Goal: Navigation & Orientation: Find specific page/section

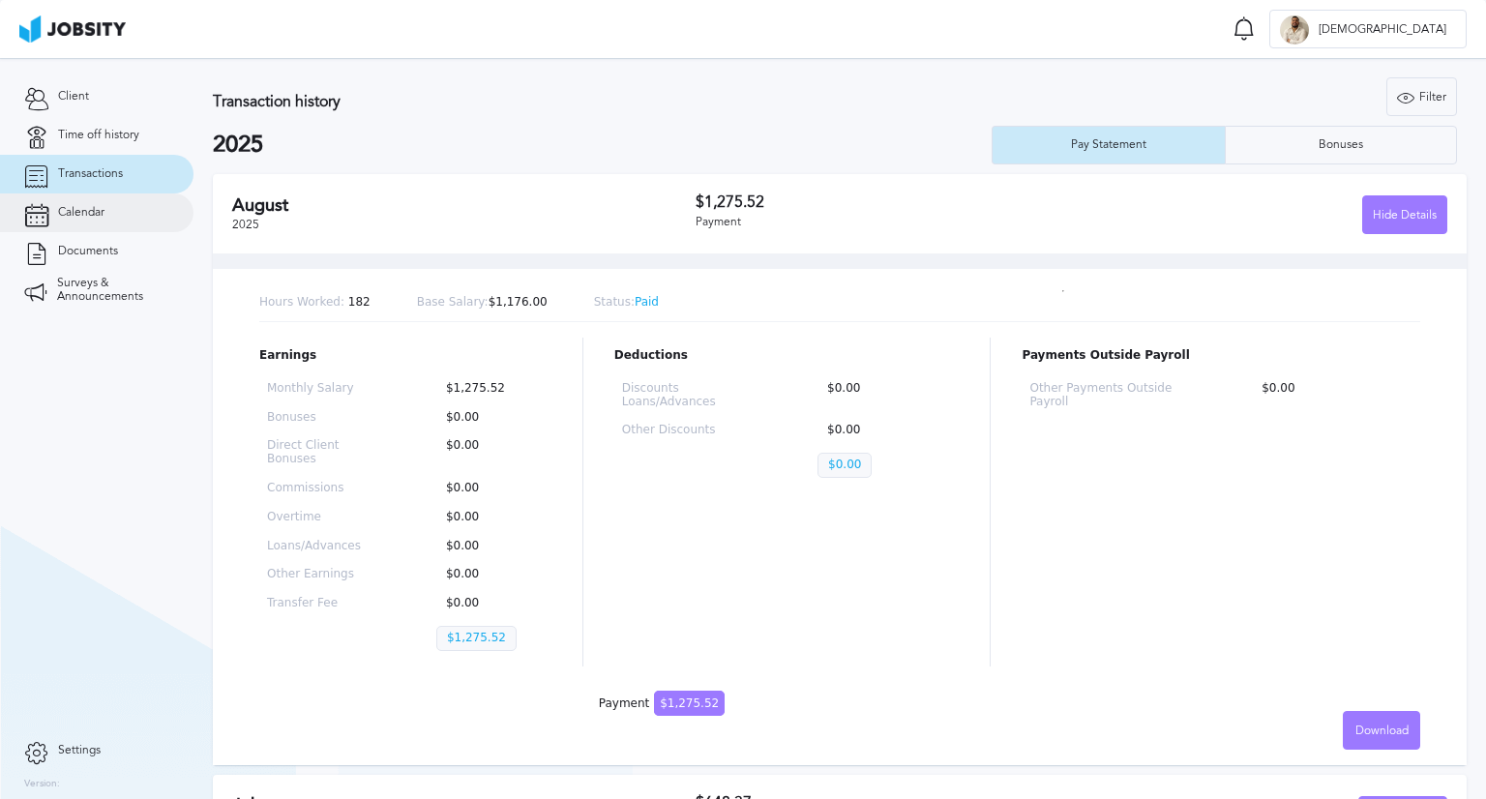
click at [97, 211] on span "Calendar" at bounding box center [81, 213] width 46 height 14
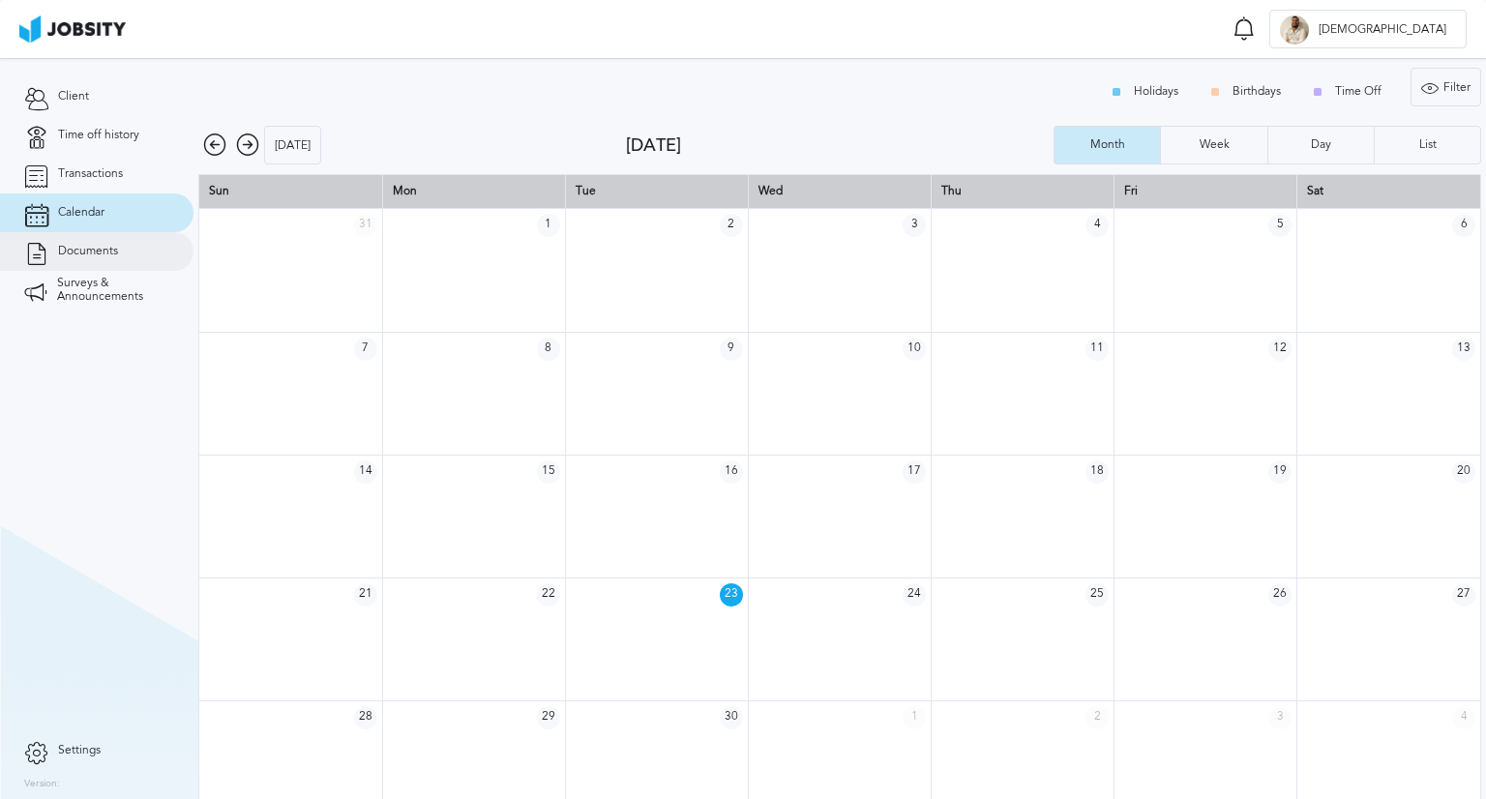
click at [127, 253] on link "Documents" at bounding box center [96, 251] width 193 height 39
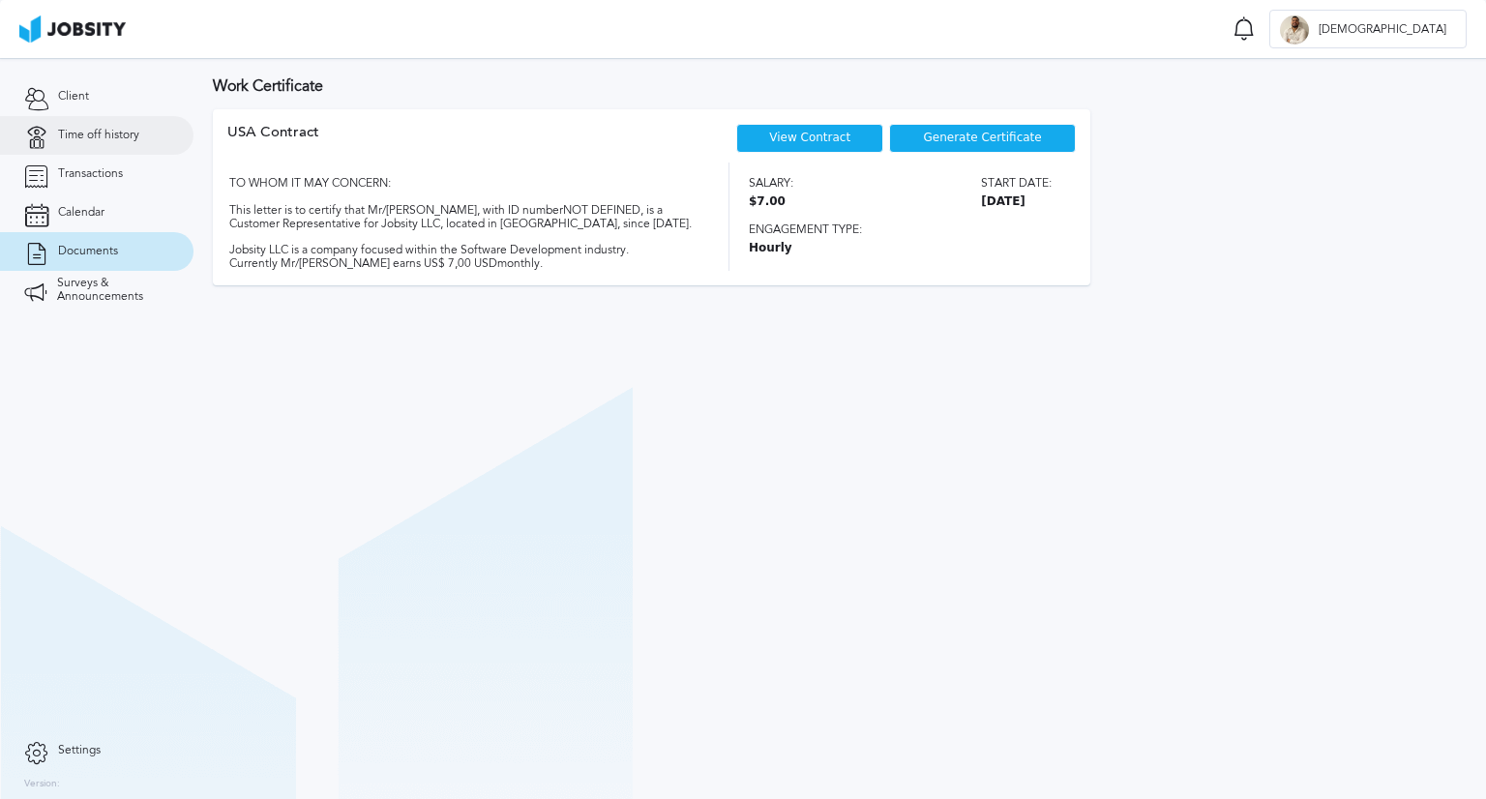
click at [104, 133] on span "Time off history" at bounding box center [98, 136] width 81 height 14
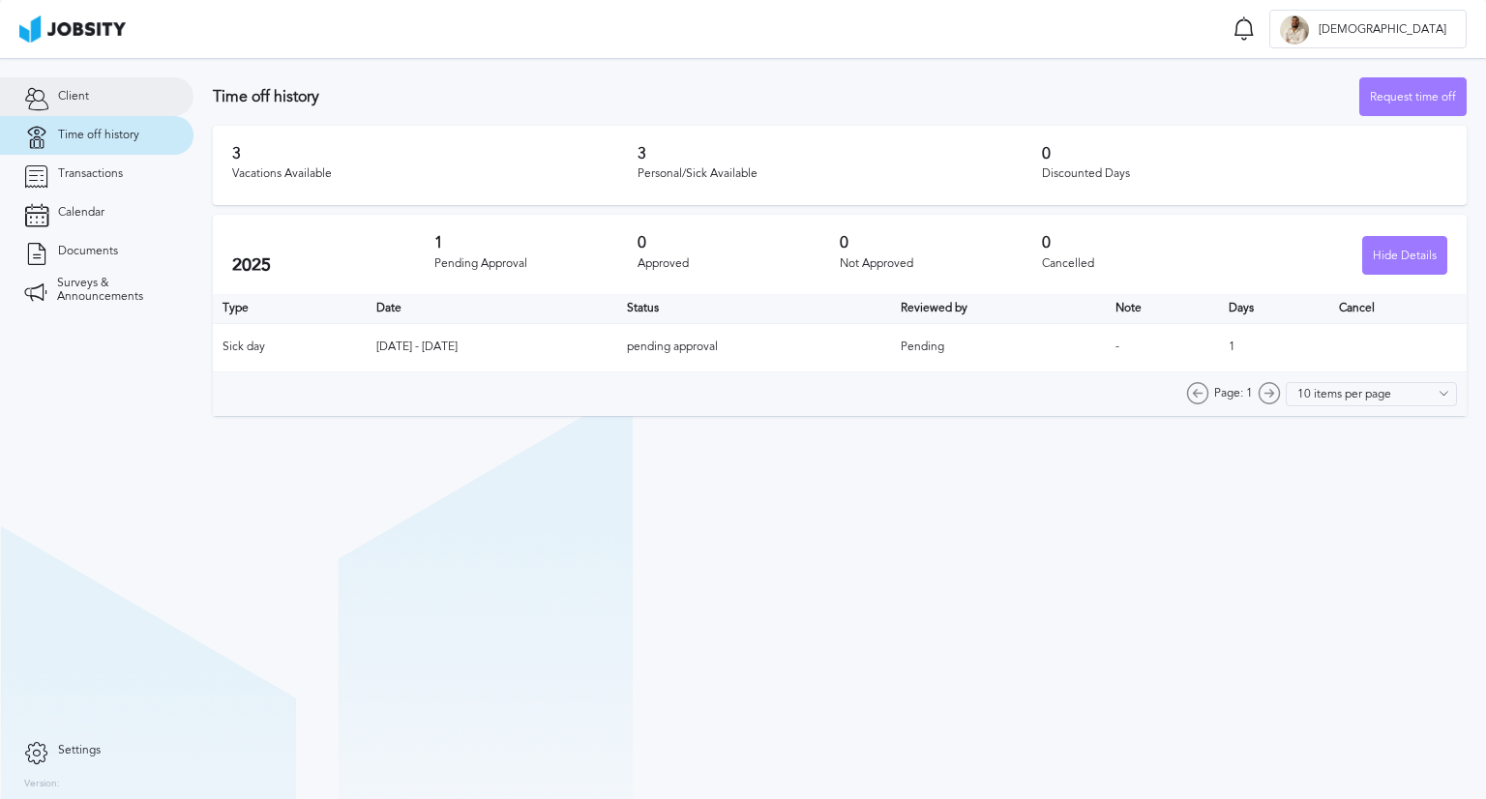
click at [104, 96] on link "Client" at bounding box center [96, 96] width 193 height 39
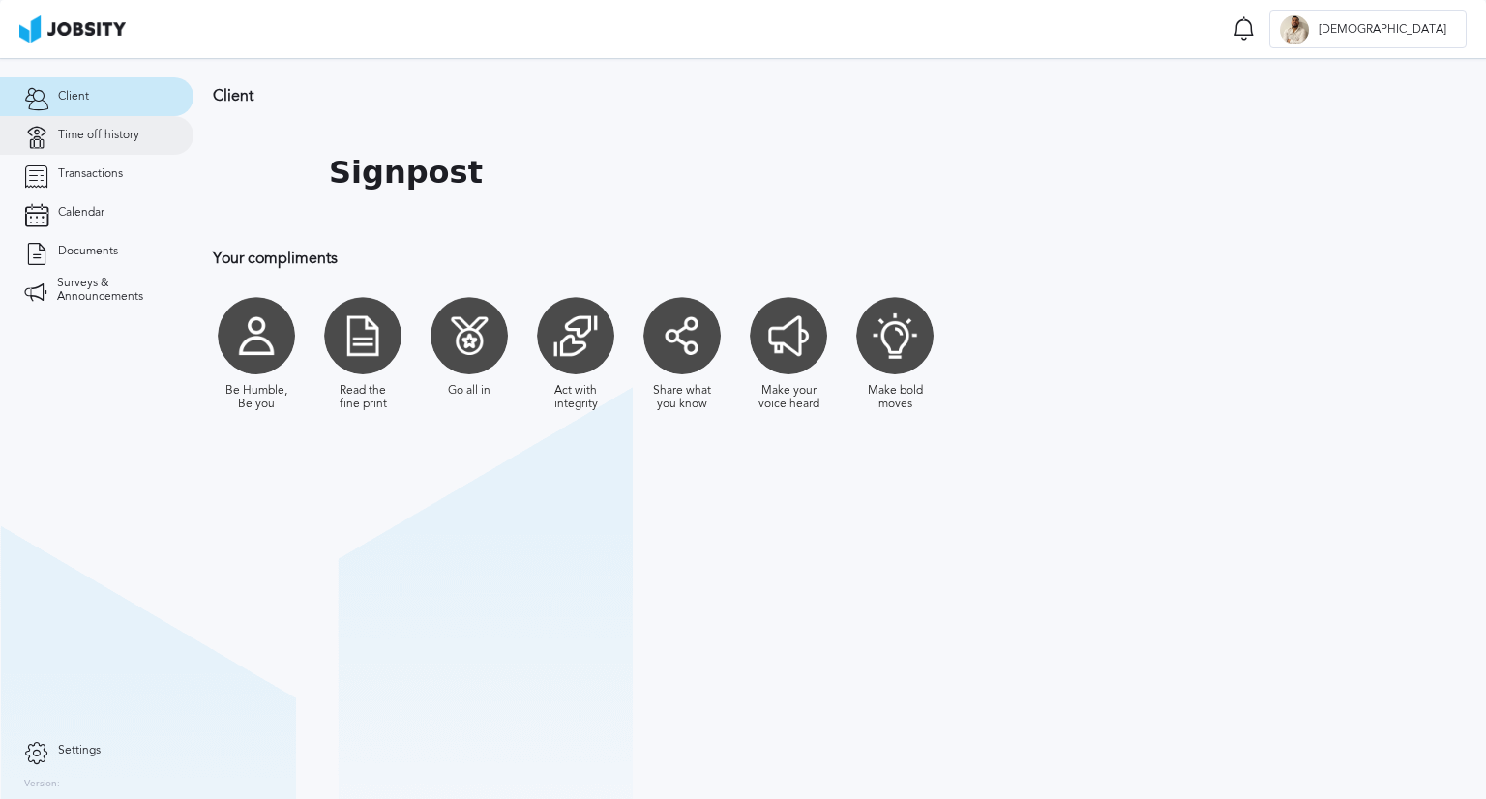
click at [102, 144] on link "Time off history" at bounding box center [96, 135] width 193 height 39
